Goal: Obtain resource: Download file/media

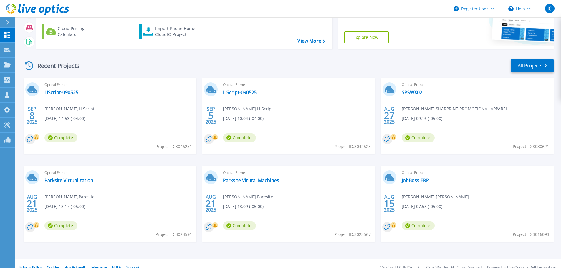
scroll to position [83, 0]
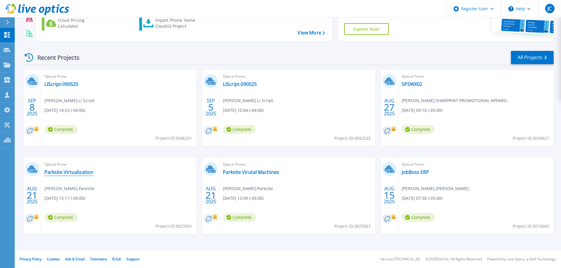
click at [67, 171] on link "Parksite Virtualization" at bounding box center [68, 172] width 49 height 6
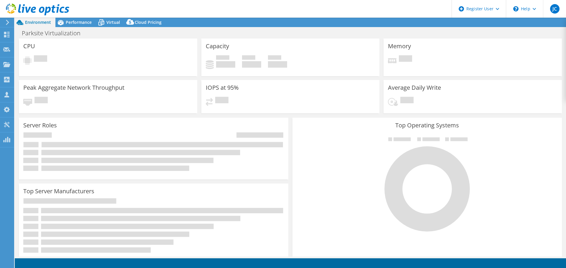
select select "USEast"
select select "USD"
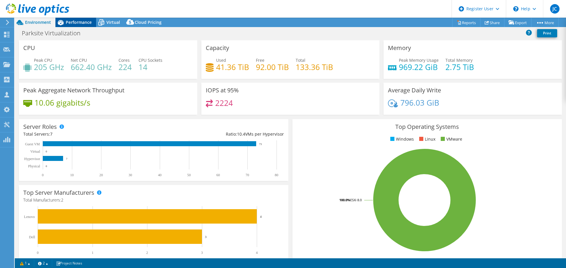
click at [76, 21] on span "Performance" at bounding box center [79, 22] width 26 height 6
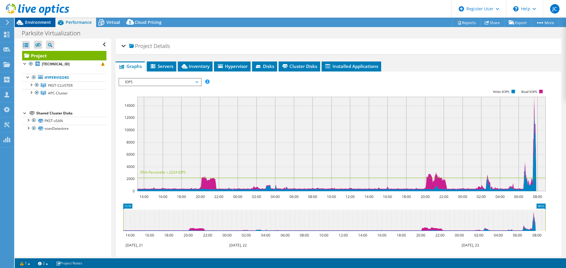
click at [26, 24] on span "Environment" at bounding box center [38, 22] width 26 height 6
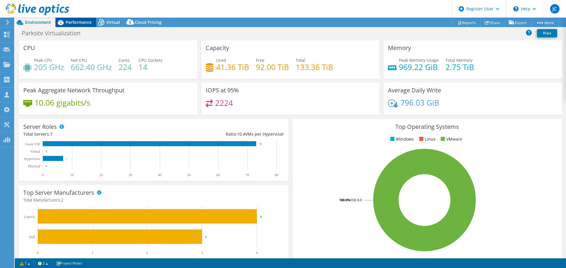
click at [77, 23] on span "Performance" at bounding box center [79, 22] width 26 height 6
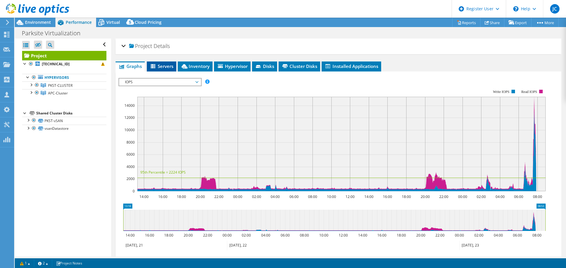
click at [167, 67] on span "Servers" at bounding box center [162, 66] width 24 height 6
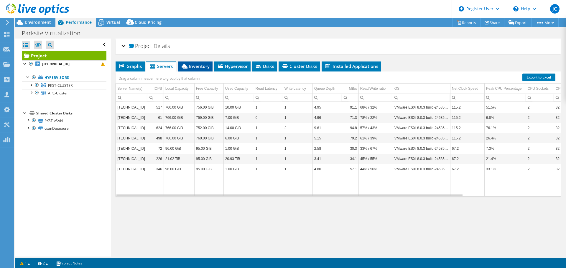
click at [199, 68] on span "Inventory" at bounding box center [195, 66] width 29 height 6
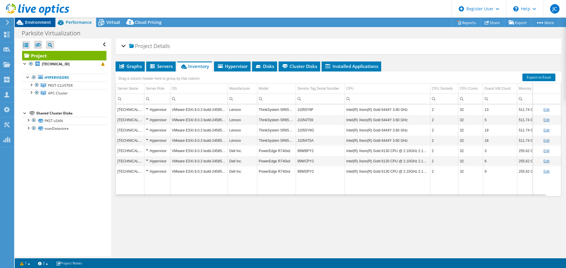
click at [38, 23] on span "Environment" at bounding box center [38, 22] width 26 height 6
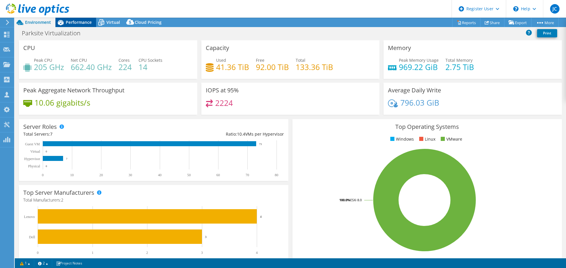
click at [76, 22] on span "Performance" at bounding box center [79, 22] width 26 height 6
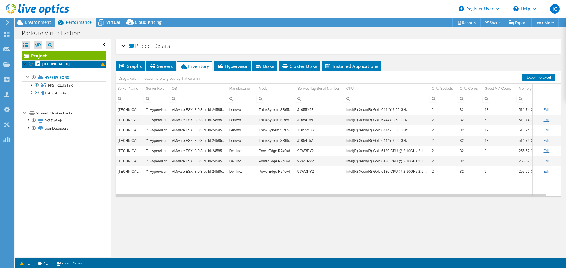
click at [49, 63] on b "[TECHNICAL_ID]" at bounding box center [56, 64] width 28 height 5
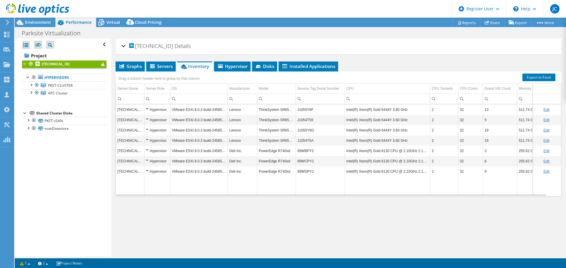
click at [25, 65] on div at bounding box center [25, 63] width 6 height 6
click at [21, 64] on div "Open All Close All Hide Excluded Nodes Project Tree Filter" at bounding box center [63, 148] width 96 height 218
click at [24, 64] on div at bounding box center [25, 63] width 6 height 6
click at [55, 78] on link "Hypervisors" at bounding box center [64, 78] width 84 height 8
click at [55, 85] on span "PKST-CLUSTER" at bounding box center [60, 85] width 24 height 5
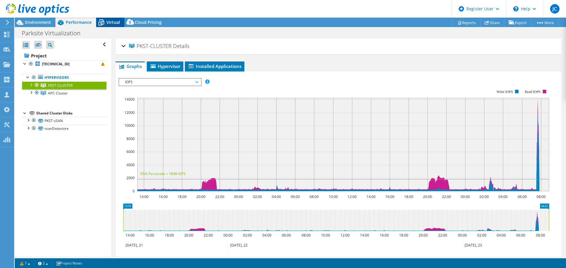
click at [111, 22] on span "Virtual" at bounding box center [113, 22] width 14 height 6
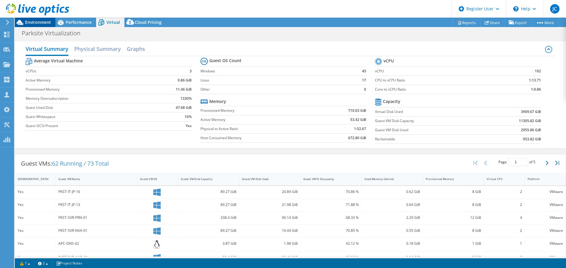
click at [39, 20] on span "Environment" at bounding box center [38, 22] width 26 height 6
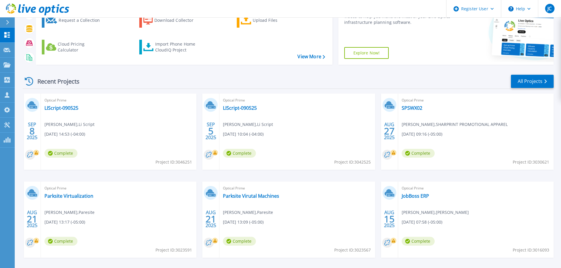
scroll to position [83, 0]
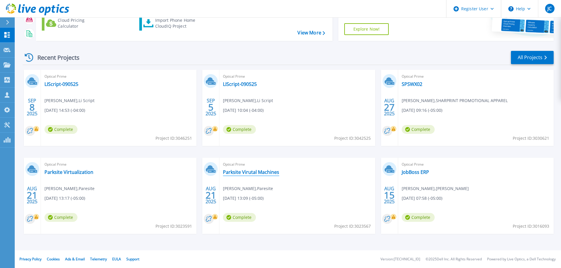
click at [260, 172] on link "Parksite Virutal Machines" at bounding box center [251, 172] width 56 height 6
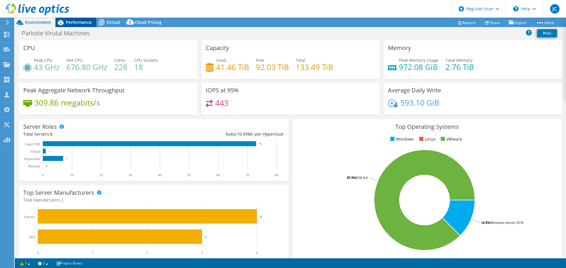
click at [85, 26] on div "Performance" at bounding box center [75, 22] width 41 height 9
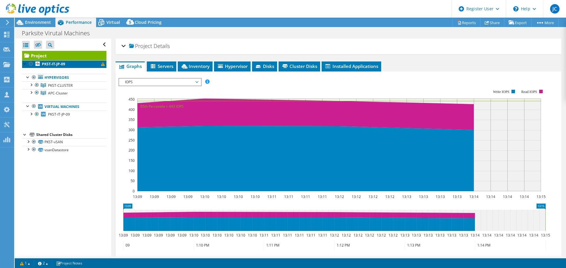
click at [51, 62] on b "PKST-IT-JP-09" at bounding box center [53, 64] width 23 height 5
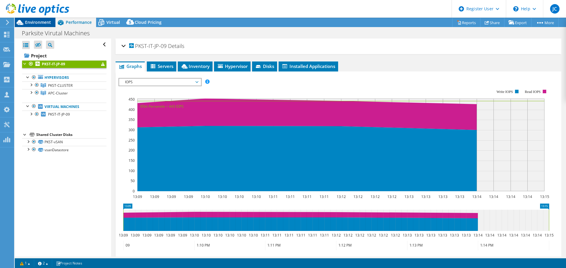
click at [37, 22] on span "Environment" at bounding box center [38, 22] width 26 height 6
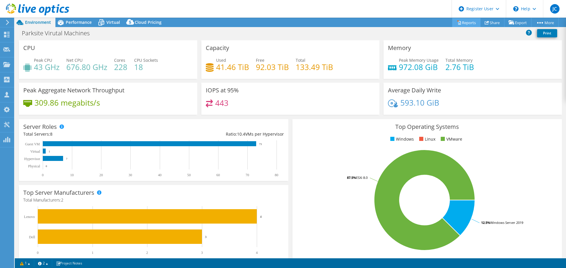
click at [468, 23] on link "Reports" at bounding box center [466, 22] width 28 height 9
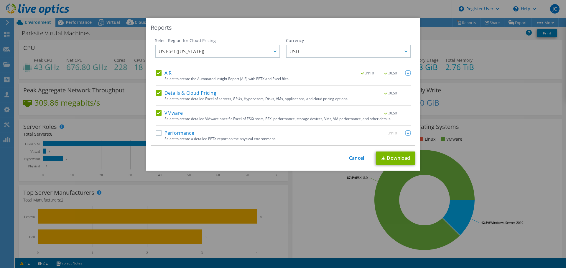
click at [293, 6] on div "Reports Select Region for Cloud Pricing Asia Pacific (Hong Kong) Asia Pacific (…" at bounding box center [283, 134] width 566 height 268
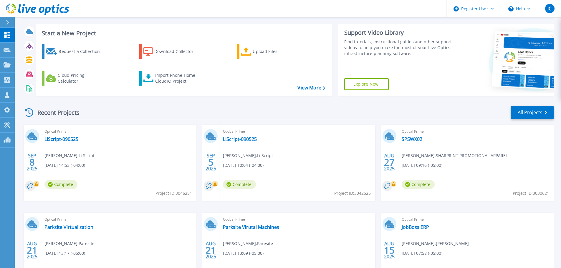
scroll to position [83, 0]
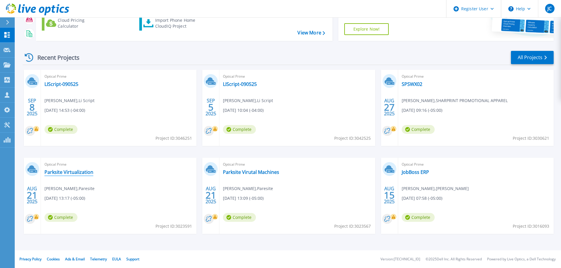
click at [57, 173] on link "Parksite Virtualization" at bounding box center [68, 172] width 49 height 6
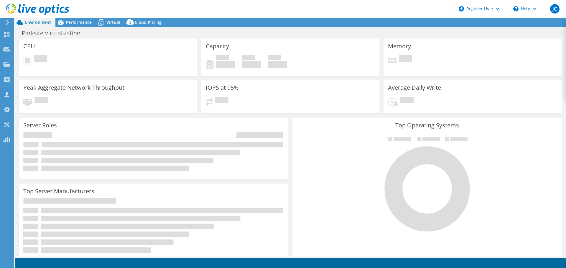
select select "USEast"
select select "USD"
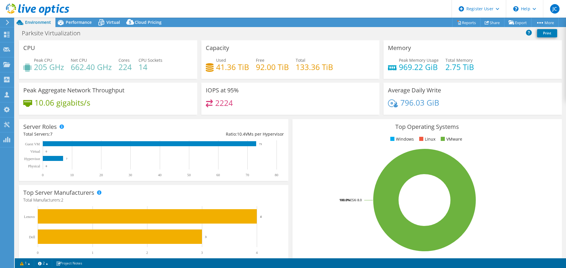
click at [7, 24] on use at bounding box center [7, 22] width 3 height 5
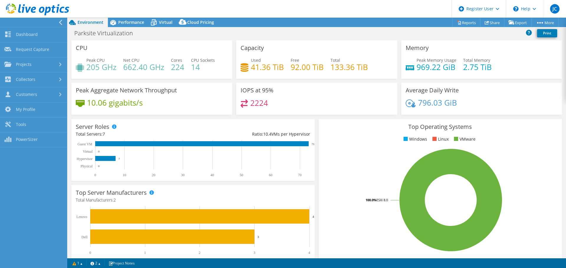
click at [59, 24] on icon at bounding box center [60, 22] width 4 height 5
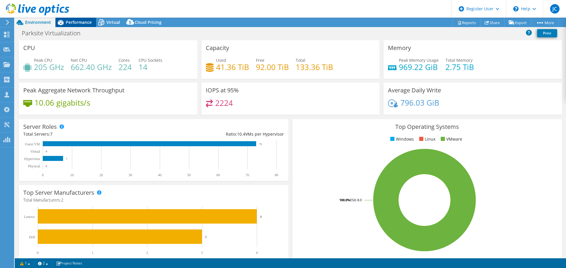
click at [77, 20] on span "Performance" at bounding box center [79, 22] width 26 height 6
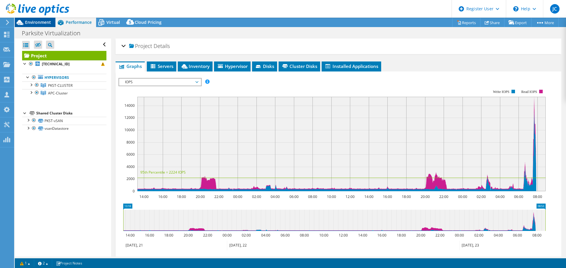
click at [35, 22] on span "Environment" at bounding box center [38, 22] width 26 height 6
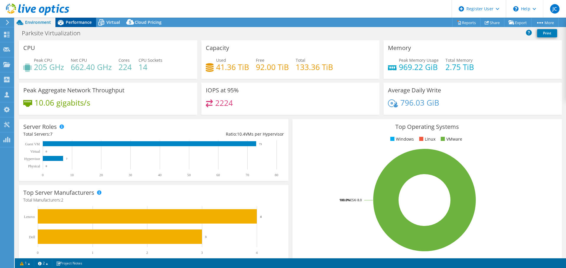
click at [79, 26] on div "Performance" at bounding box center [75, 22] width 41 height 9
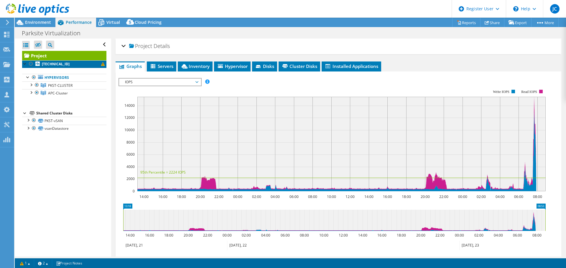
click at [55, 63] on b "[TECHNICAL_ID]" at bounding box center [56, 64] width 28 height 5
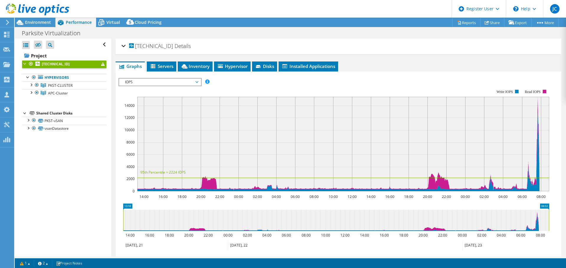
click at [121, 47] on div "10.30.2.121 Details" at bounding box center [338, 46] width 434 height 13
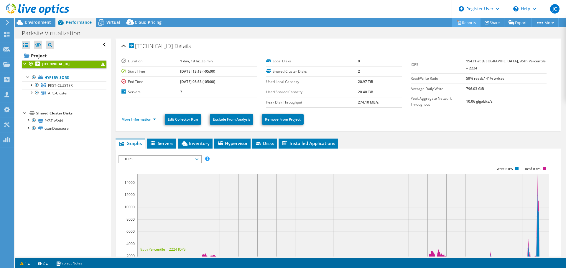
click at [465, 23] on link "Reports" at bounding box center [466, 22] width 28 height 9
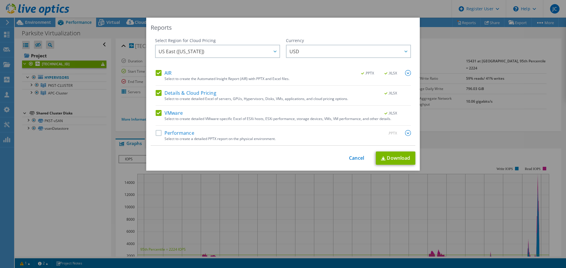
click at [158, 134] on label "Performance" at bounding box center [175, 133] width 39 height 6
click at [0, 0] on input "Performance" at bounding box center [0, 0] width 0 height 0
click at [274, 54] on div at bounding box center [274, 51] width 9 height 12
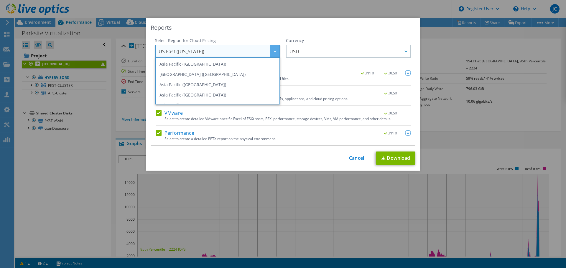
click at [254, 28] on div "Reports" at bounding box center [283, 28] width 265 height 8
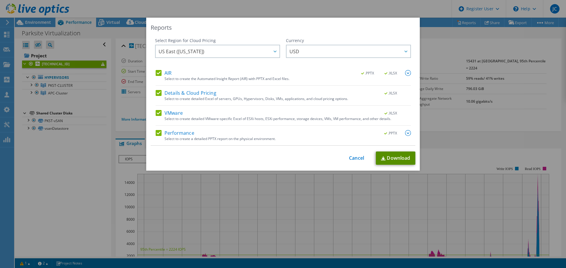
click at [393, 160] on link "Download" at bounding box center [395, 158] width 39 height 13
click at [352, 159] on link "Cancel" at bounding box center [356, 159] width 15 height 6
